Goal: Navigation & Orientation: Find specific page/section

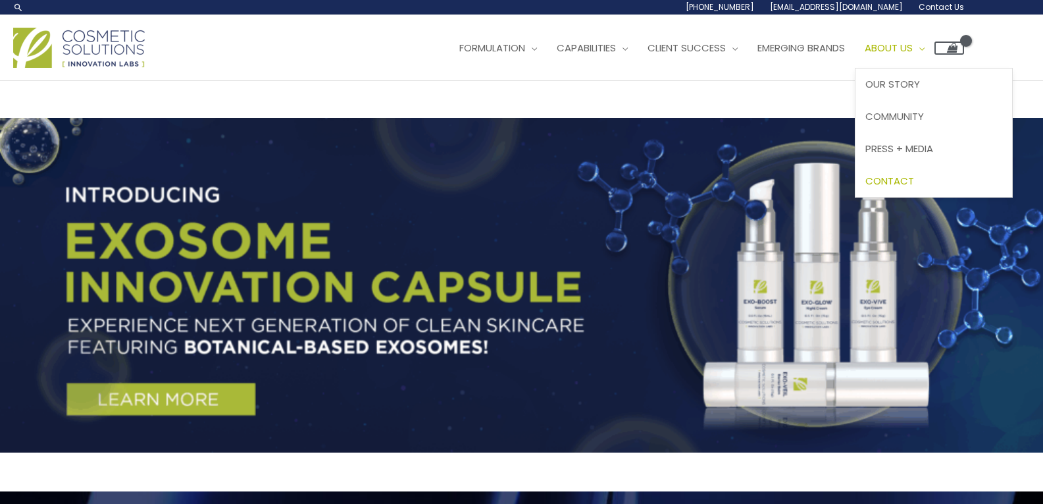
click at [914, 174] on span "Contact" at bounding box center [890, 181] width 49 height 14
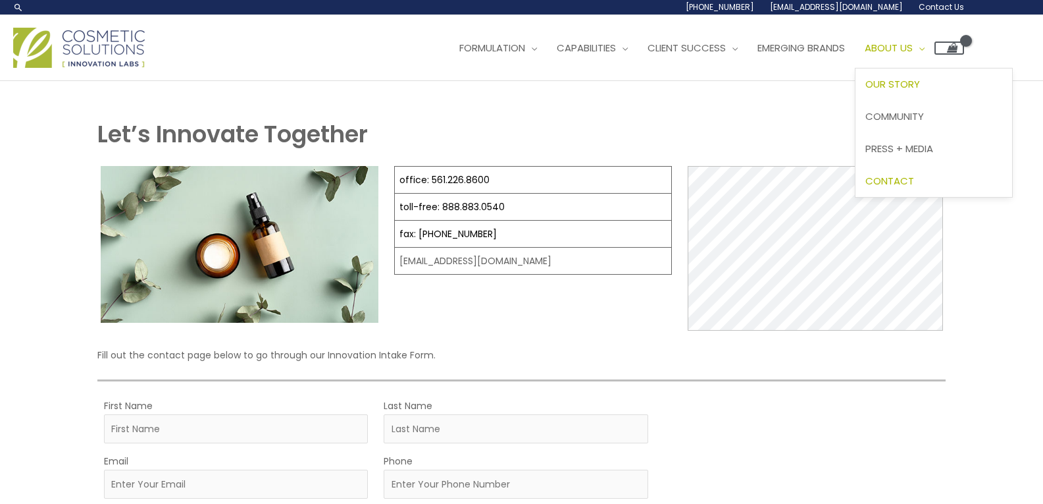
click at [910, 78] on span "Our Story" at bounding box center [893, 84] width 55 height 14
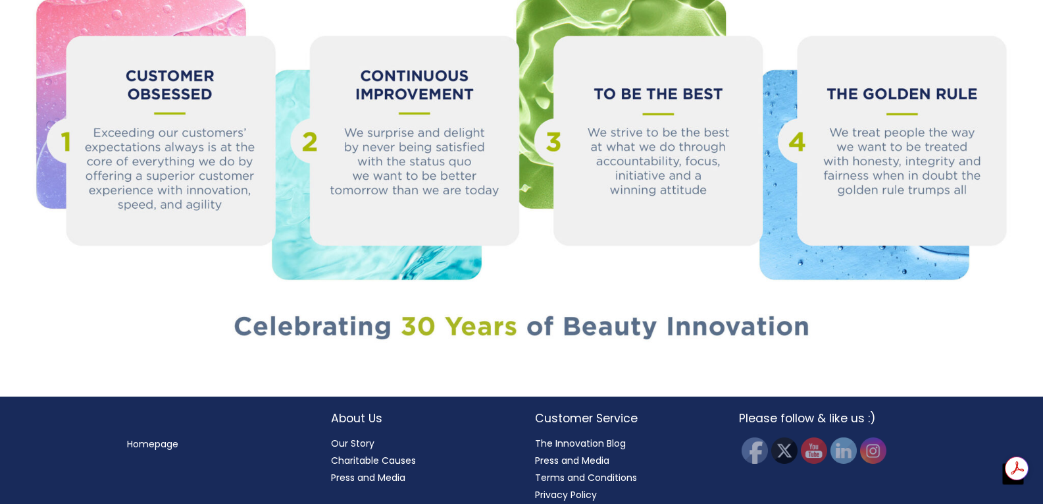
click at [547, 453] on link "Press and Media" at bounding box center [572, 459] width 74 height 13
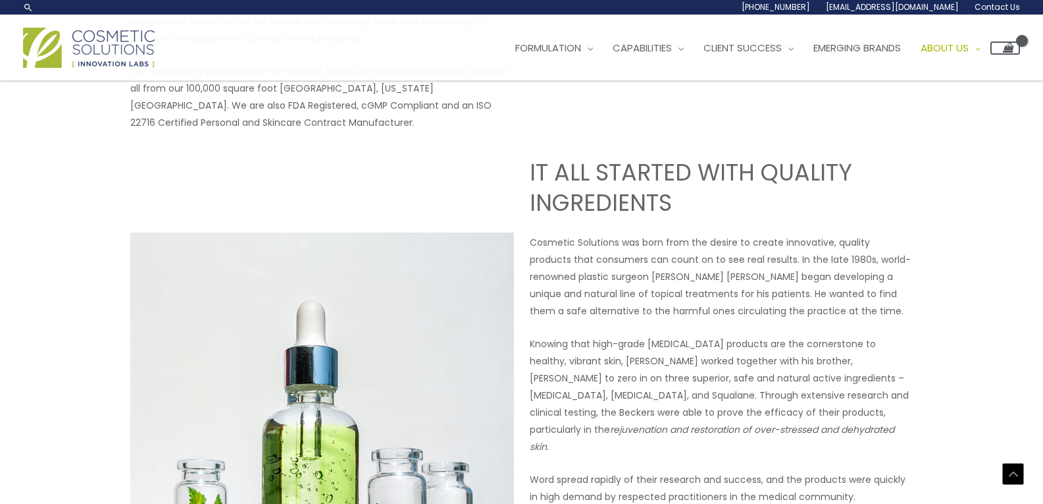
scroll to position [355, 0]
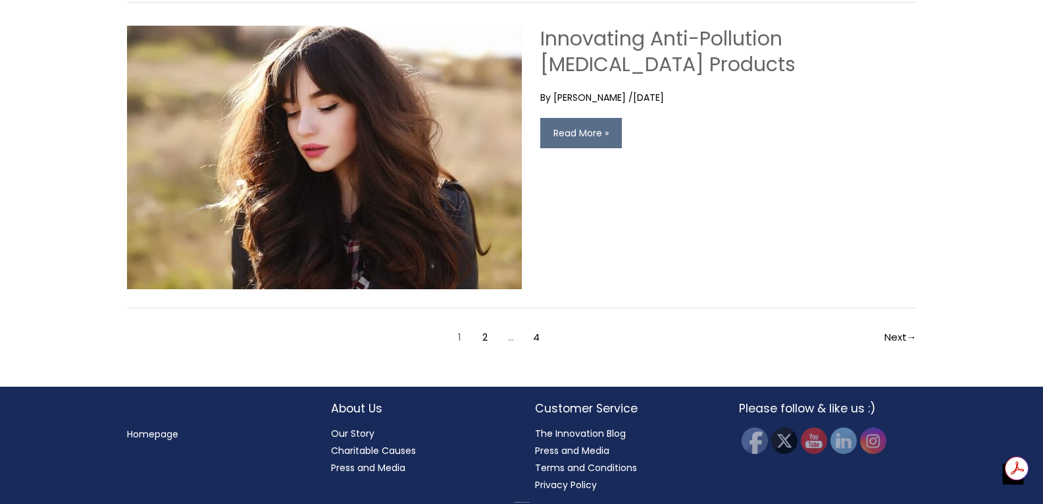
scroll to position [2702, 0]
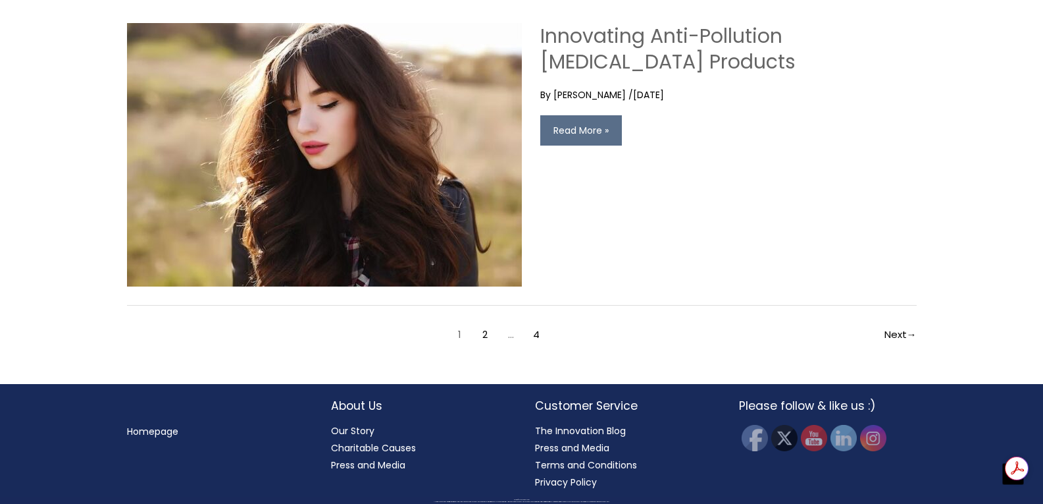
click at [344, 406] on h2 "About Us" at bounding box center [420, 405] width 178 height 17
